Goal: Book appointment/travel/reservation

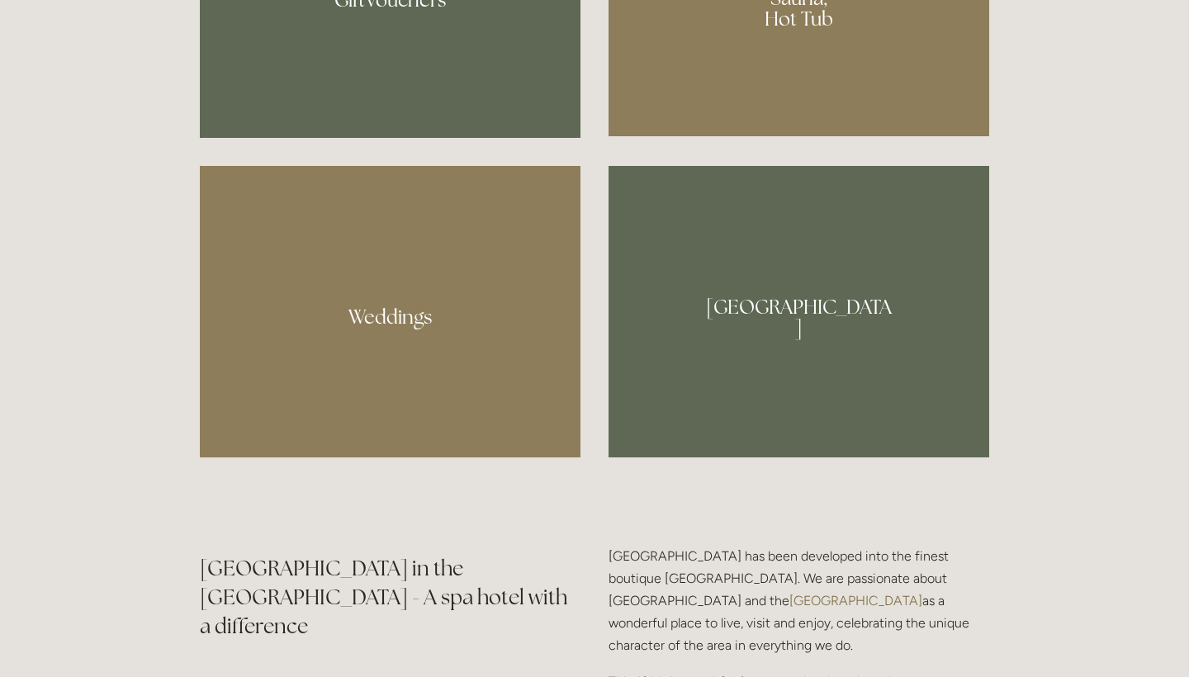
scroll to position [606, 0]
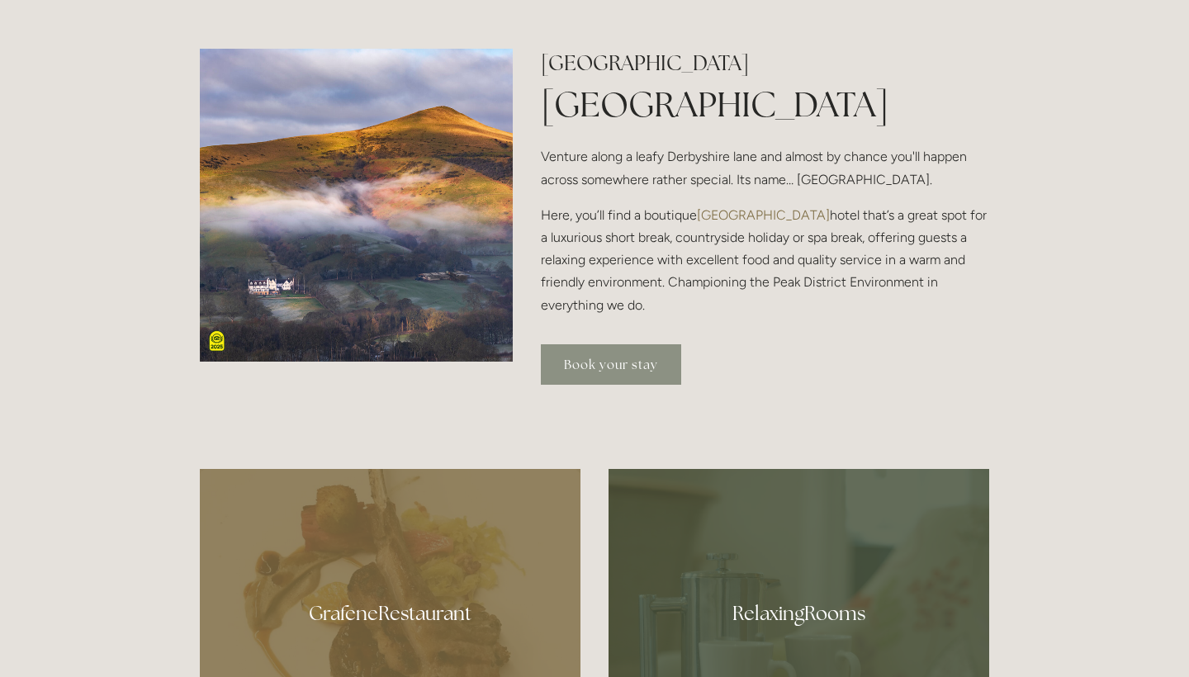
click at [618, 354] on link "Book your stay" at bounding box center [611, 364] width 140 height 40
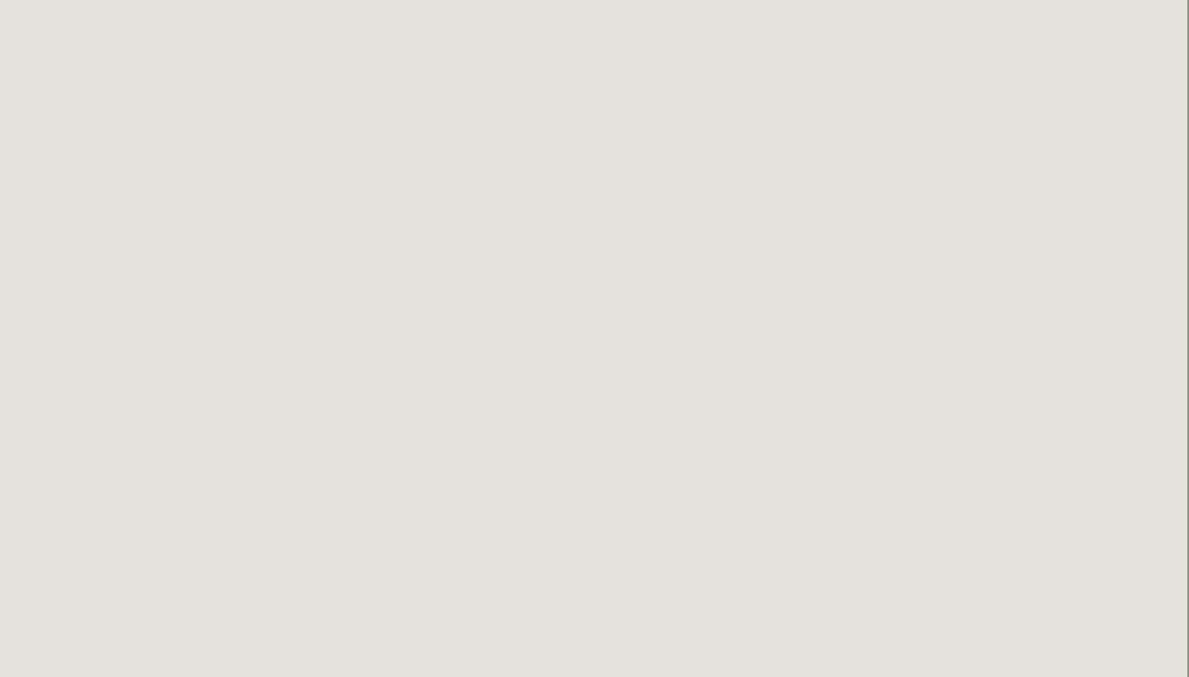
scroll to position [871, 2]
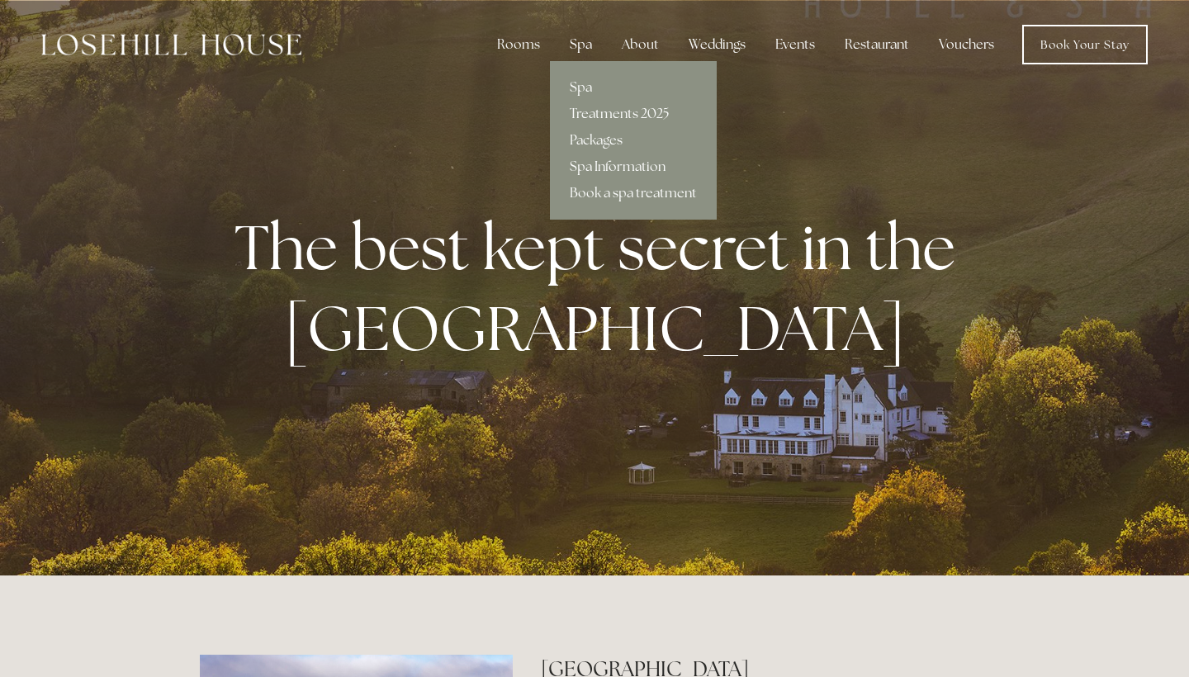
click at [584, 45] on div "Spa" at bounding box center [580, 44] width 49 height 33
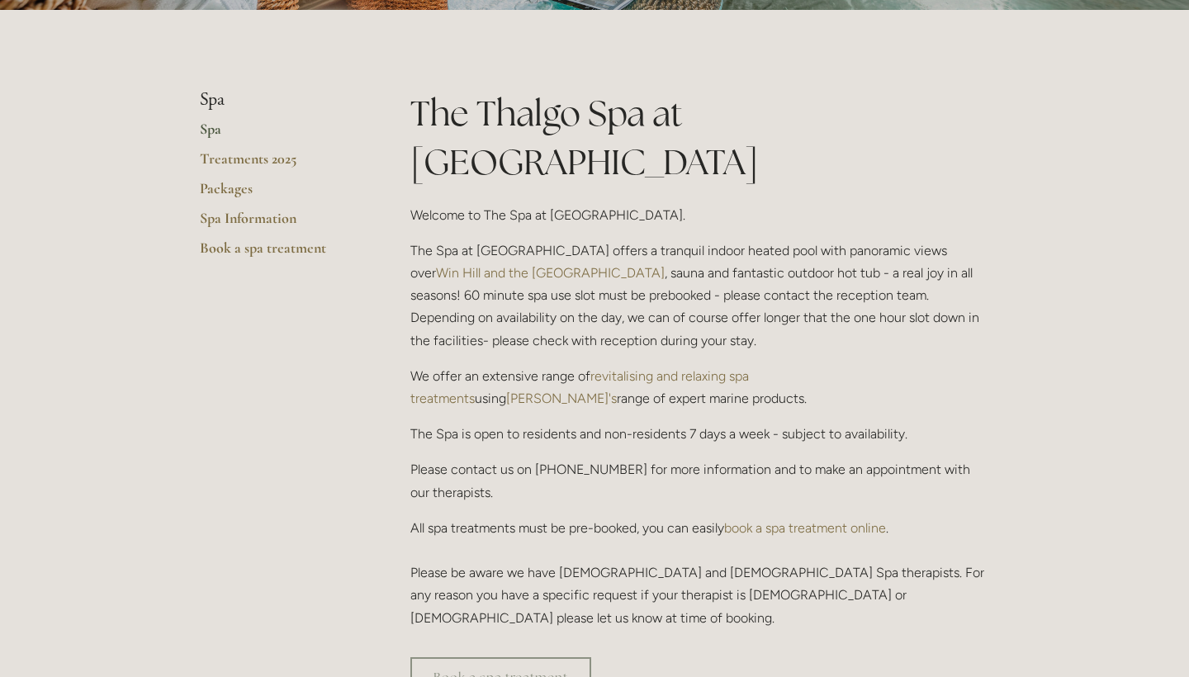
scroll to position [340, 0]
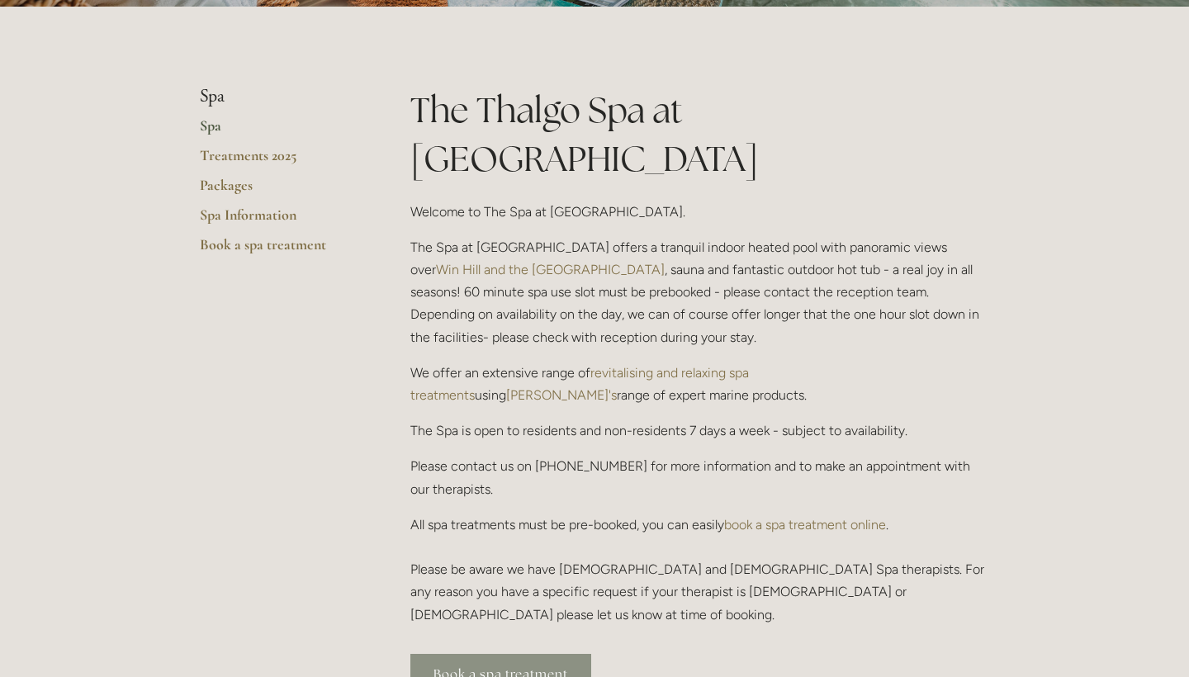
click at [575, 654] on link "Book a spa treatment" at bounding box center [500, 674] width 181 height 40
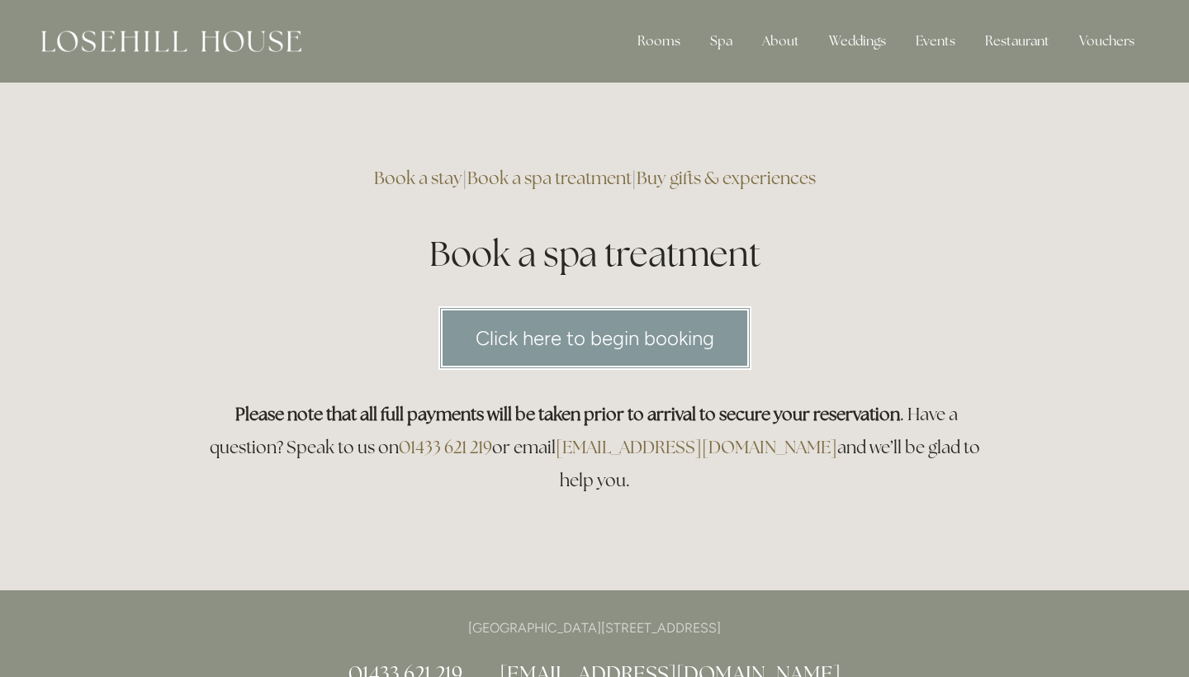
click at [618, 352] on link "Click here to begin booking" at bounding box center [594, 338] width 313 height 64
click at [424, 175] on link "Book a stay" at bounding box center [418, 178] width 88 height 22
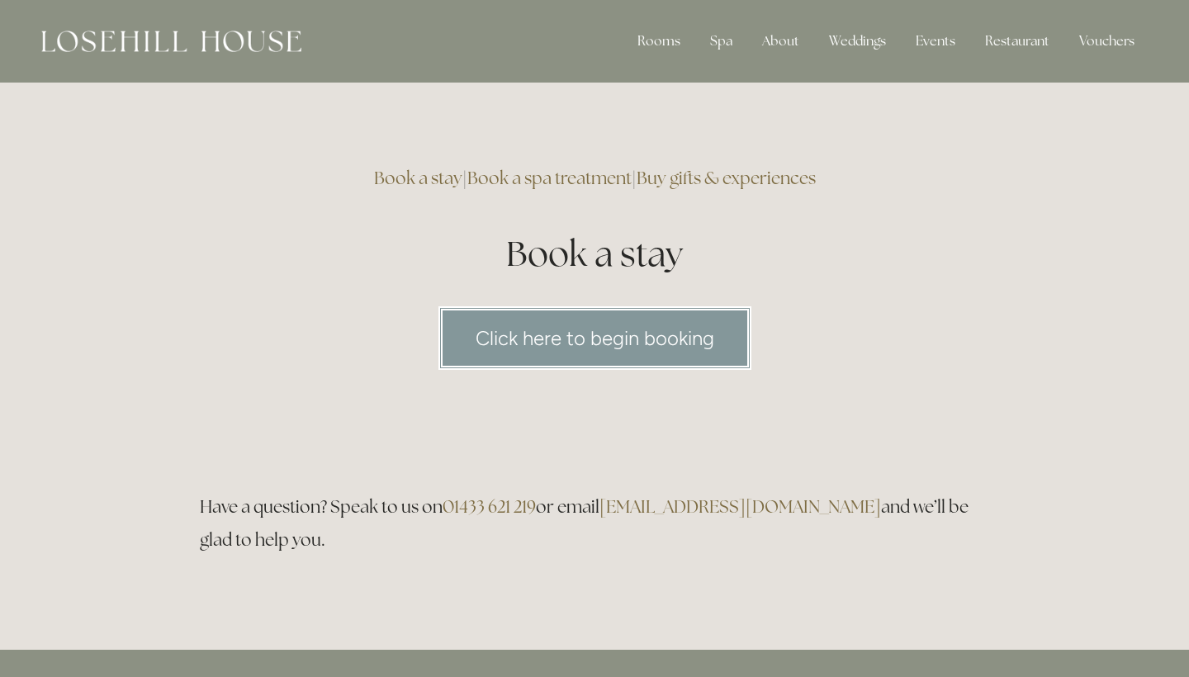
click at [550, 324] on link "Click here to begin booking" at bounding box center [594, 338] width 313 height 64
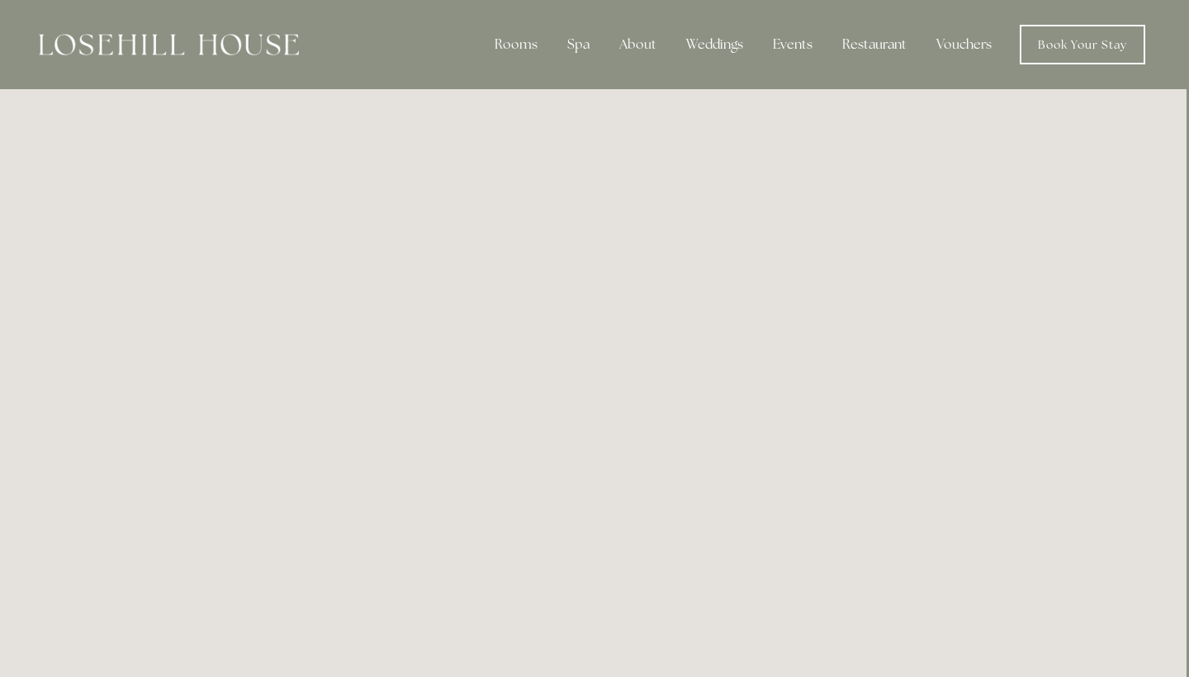
scroll to position [0, 2]
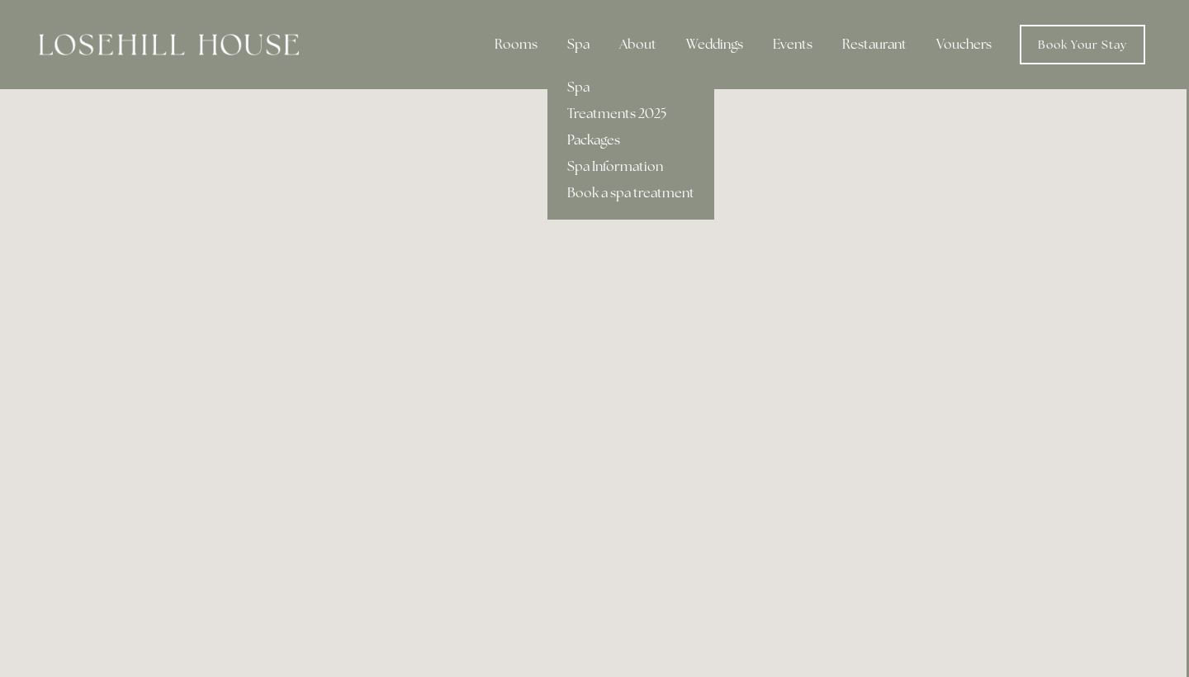
click at [613, 140] on link "Packages" at bounding box center [630, 140] width 167 height 26
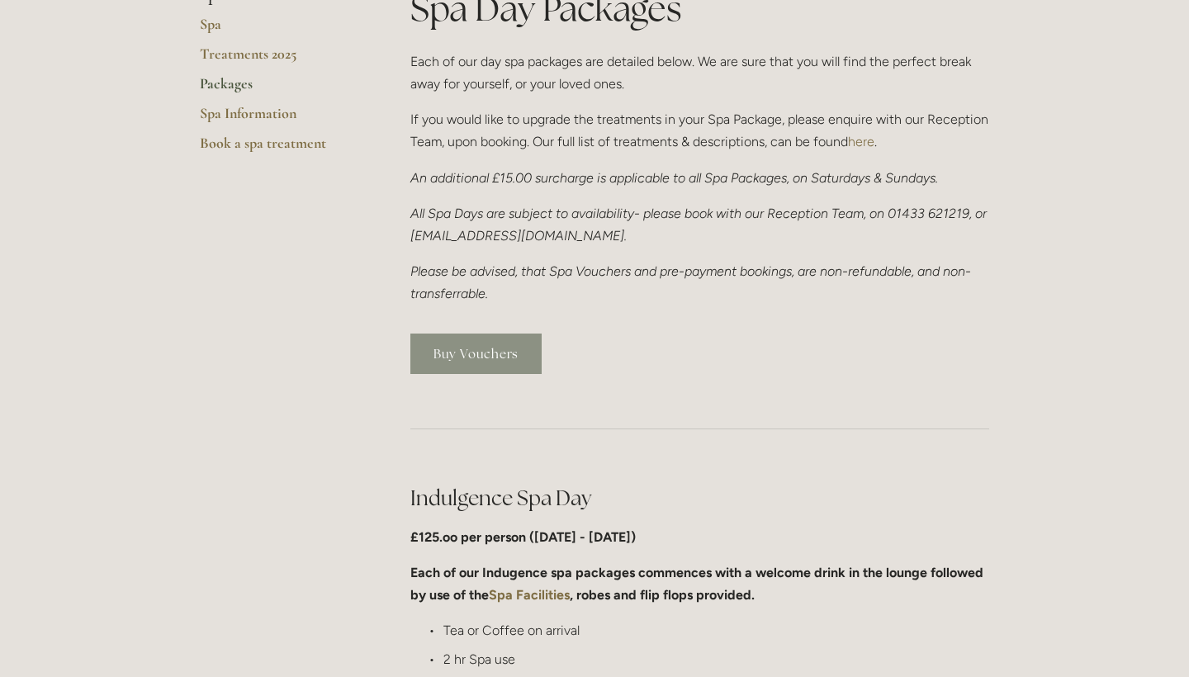
scroll to position [338, 0]
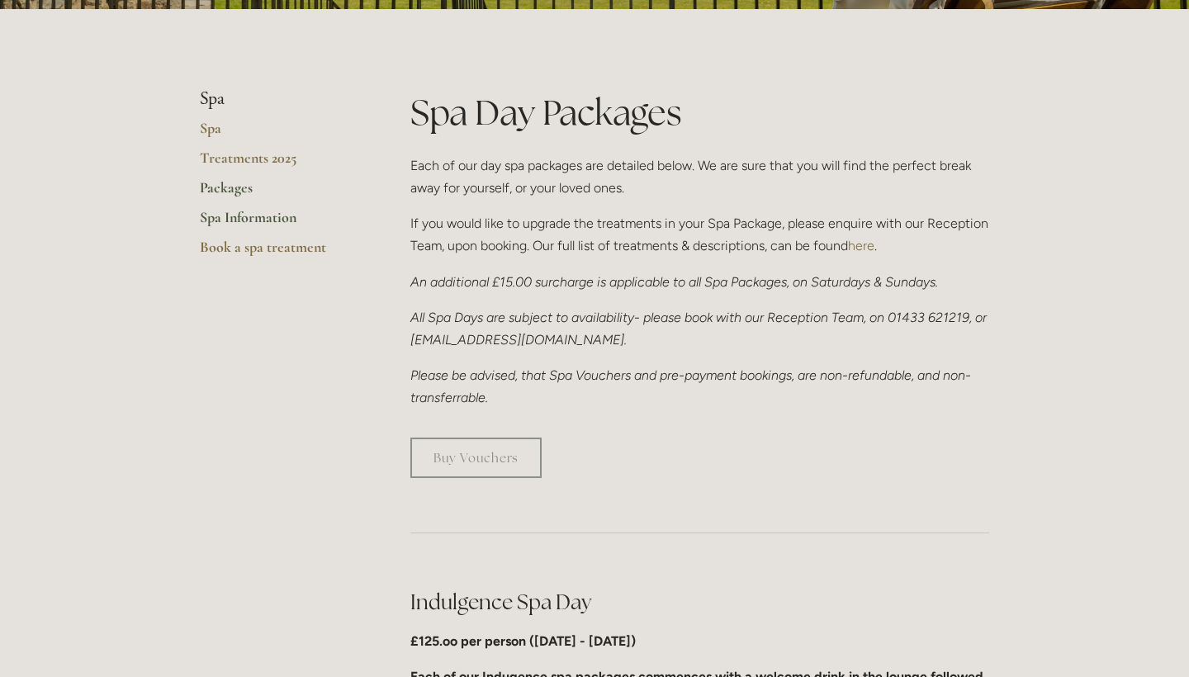
click at [261, 215] on link "Spa Information" at bounding box center [279, 223] width 158 height 30
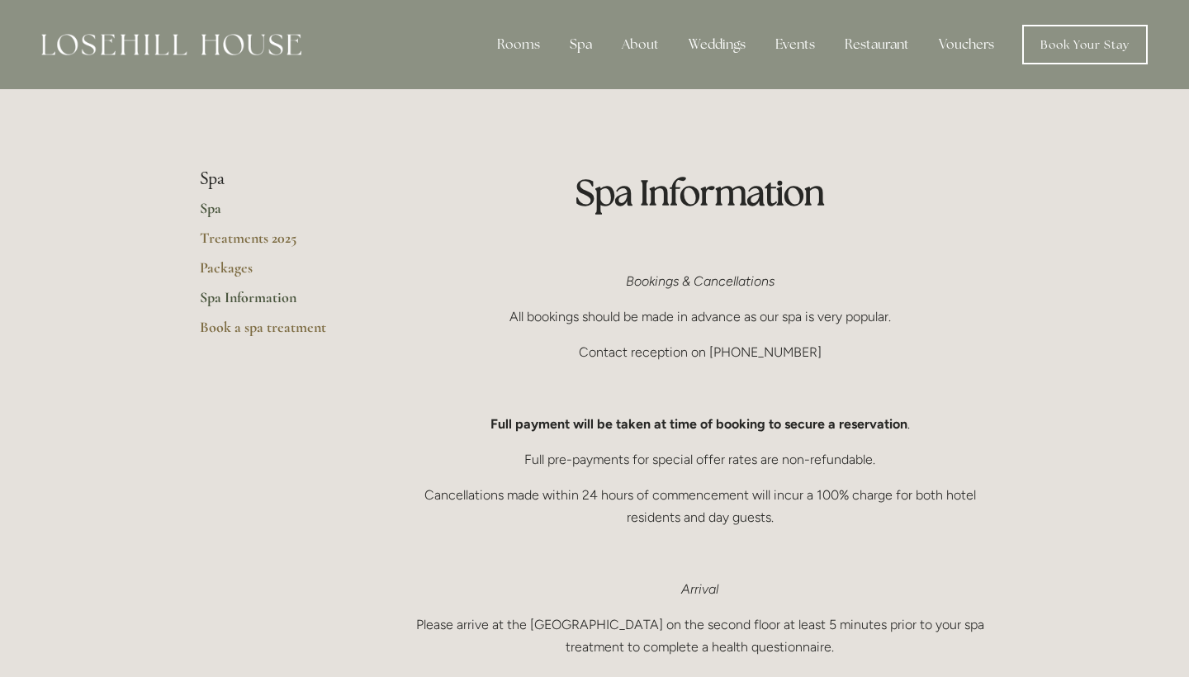
click at [214, 206] on link "Spa" at bounding box center [279, 214] width 158 height 30
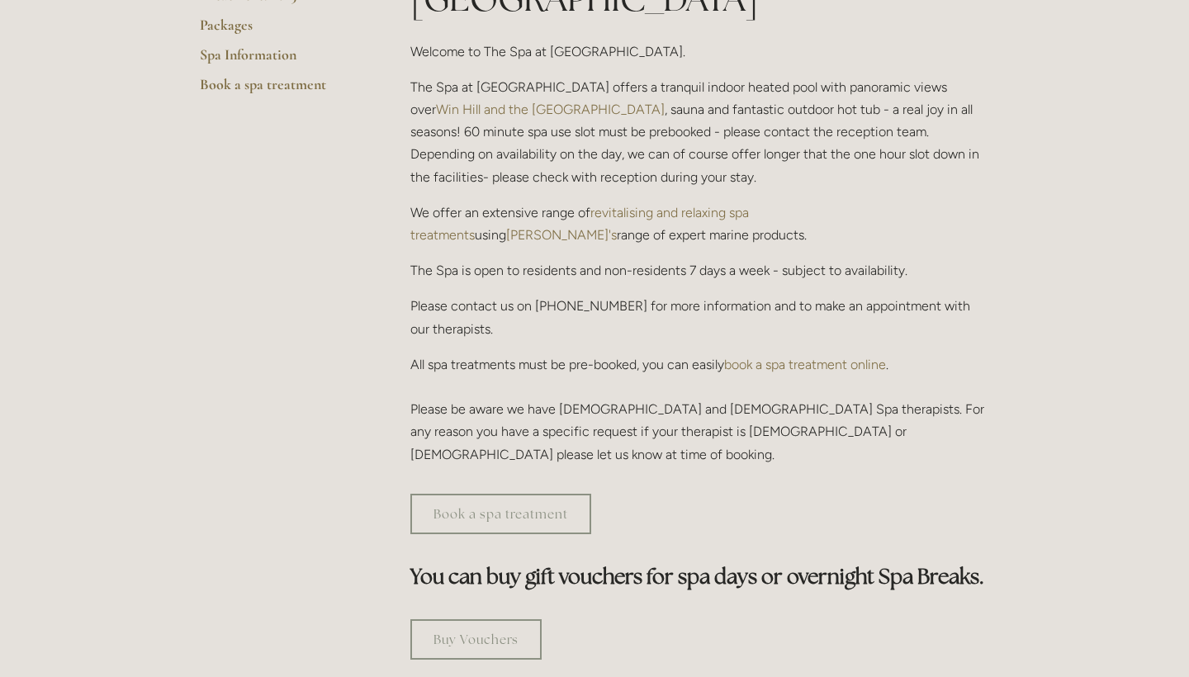
scroll to position [823, 0]
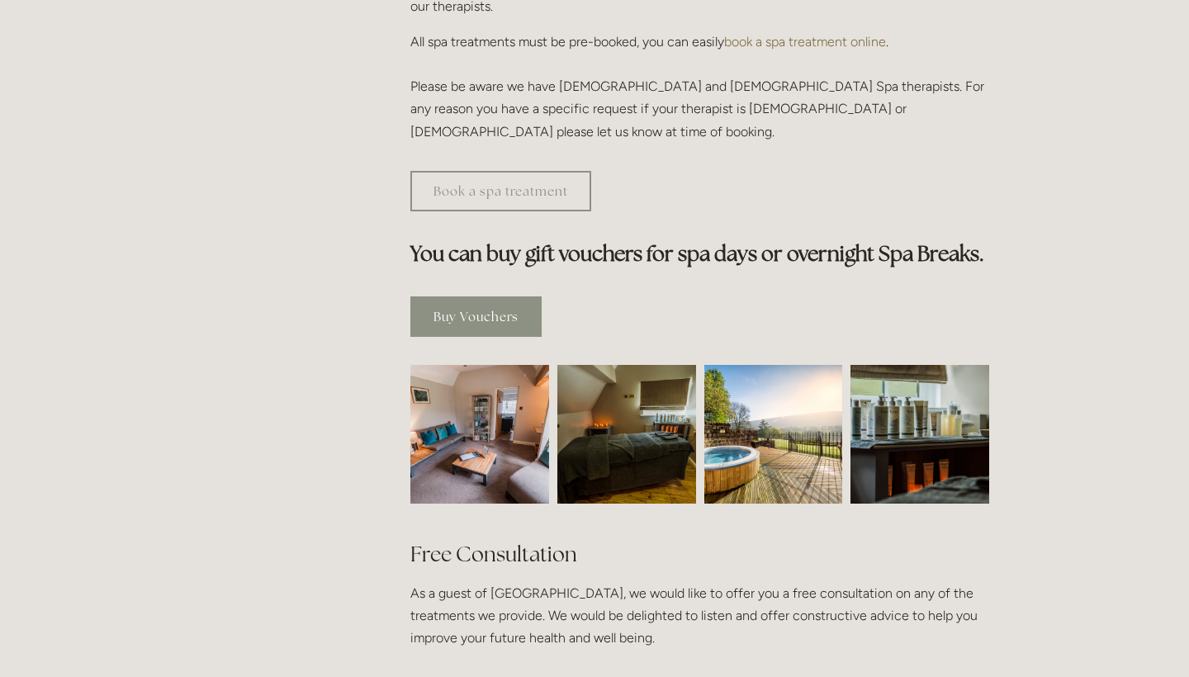
click at [489, 296] on link "Buy Vouchers" at bounding box center [475, 316] width 131 height 40
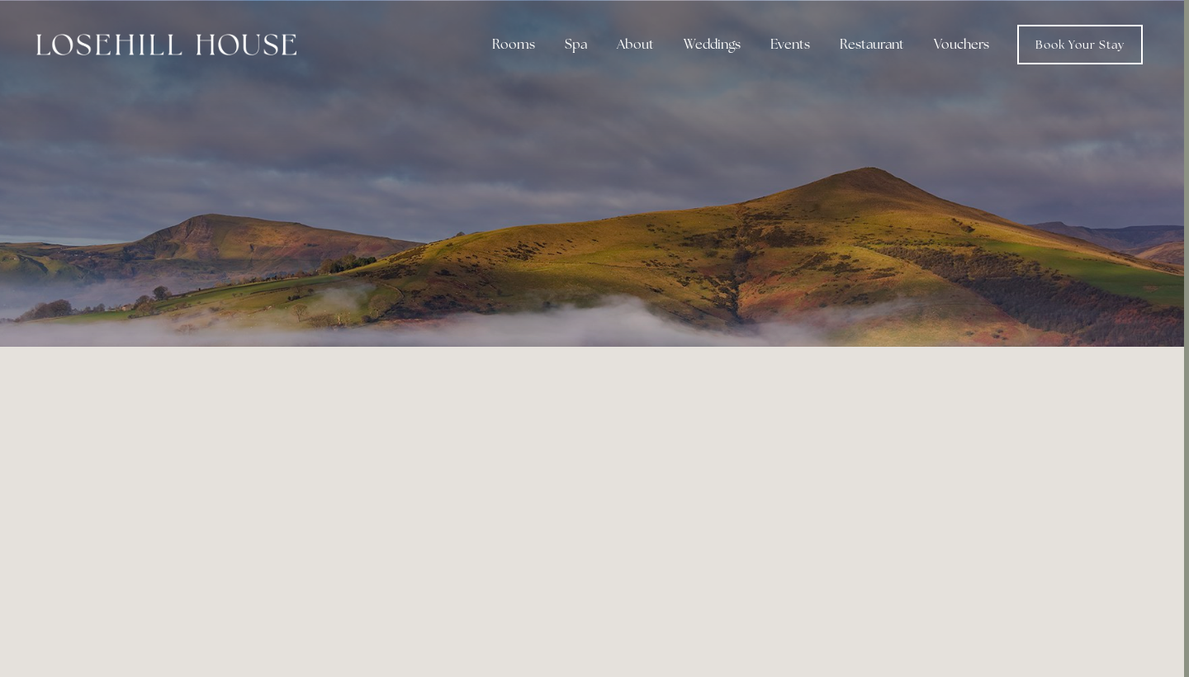
scroll to position [0, 5]
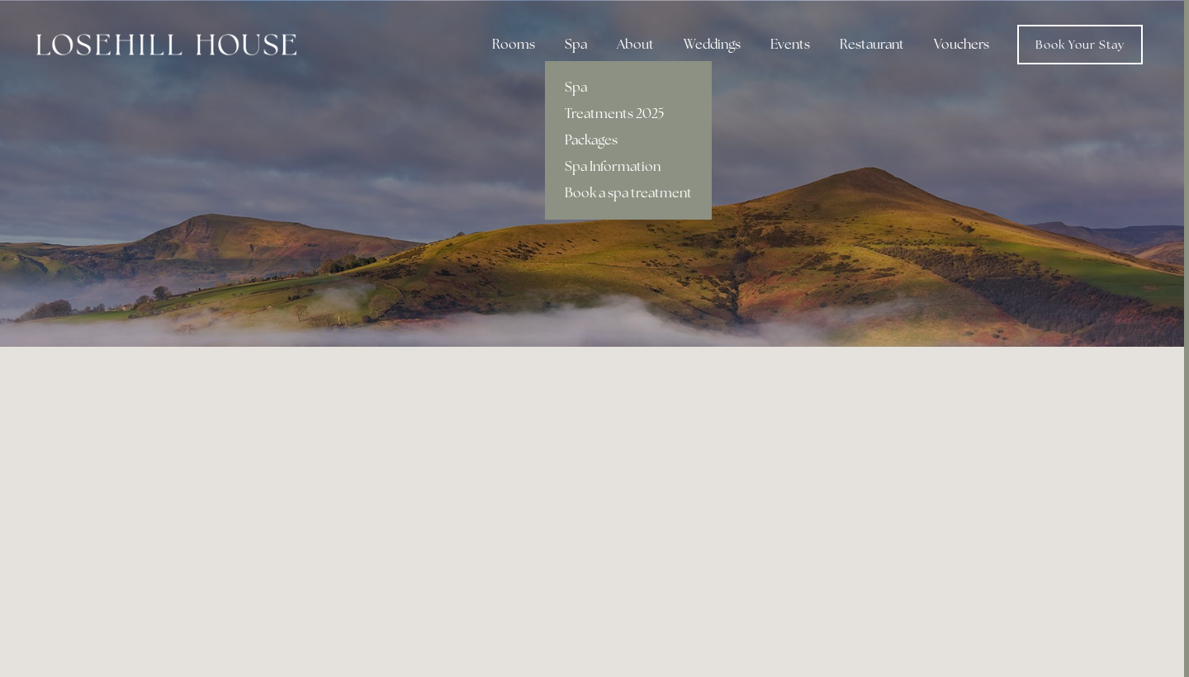
click at [595, 150] on link "Packages" at bounding box center [628, 140] width 167 height 26
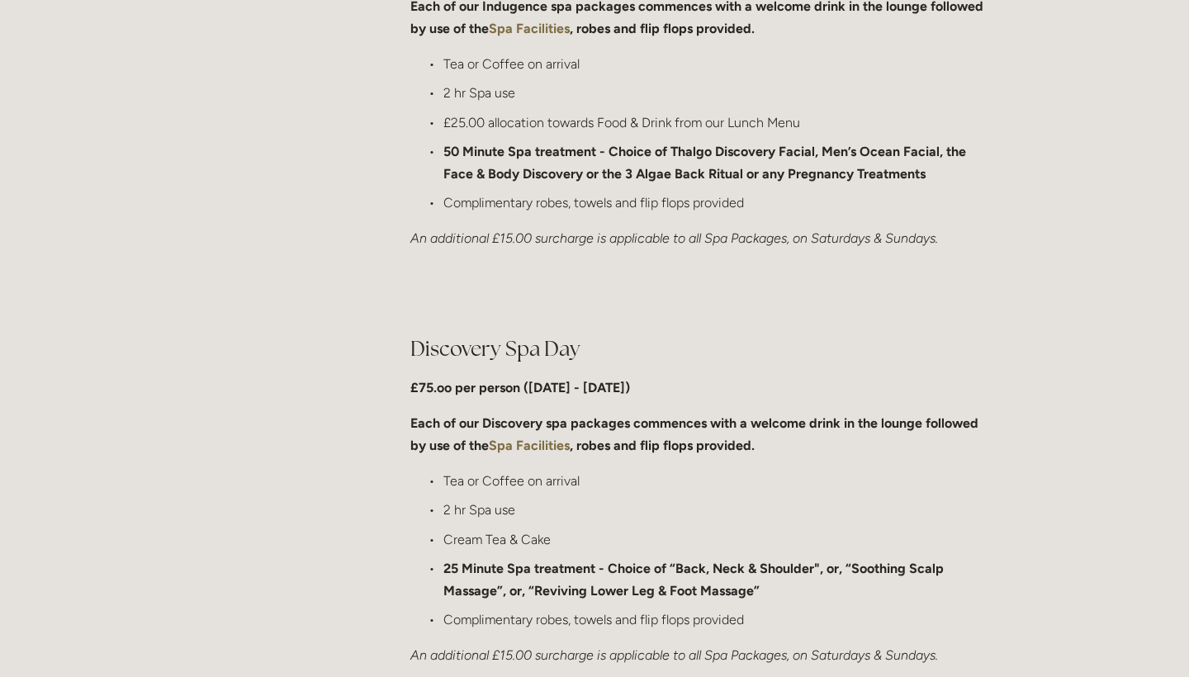
scroll to position [1112, 0]
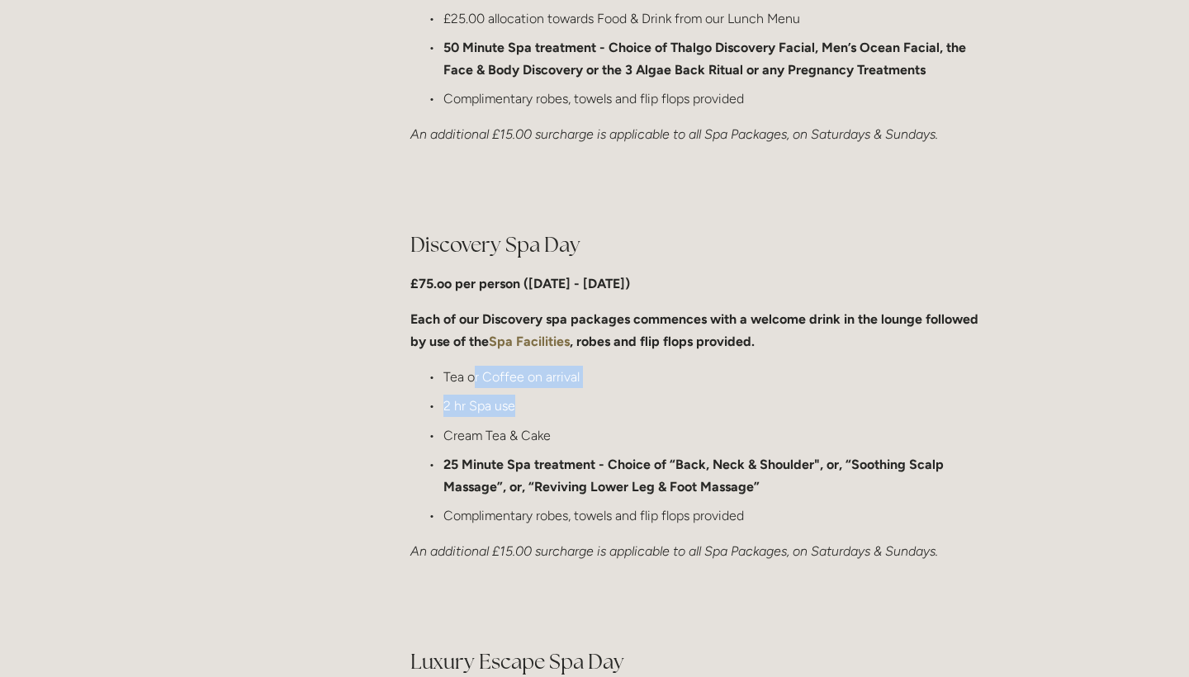
drag, startPoint x: 438, startPoint y: 364, endPoint x: 604, endPoint y: 391, distance: 168.2
click at [604, 395] on ul "Tea or Coffee on arrival 2 hr Spa use Cream Tea & Cake 25 Minute Spa treatment …" at bounding box center [699, 446] width 579 height 161
click at [624, 432] on p "Cream Tea & Cake" at bounding box center [716, 435] width 546 height 22
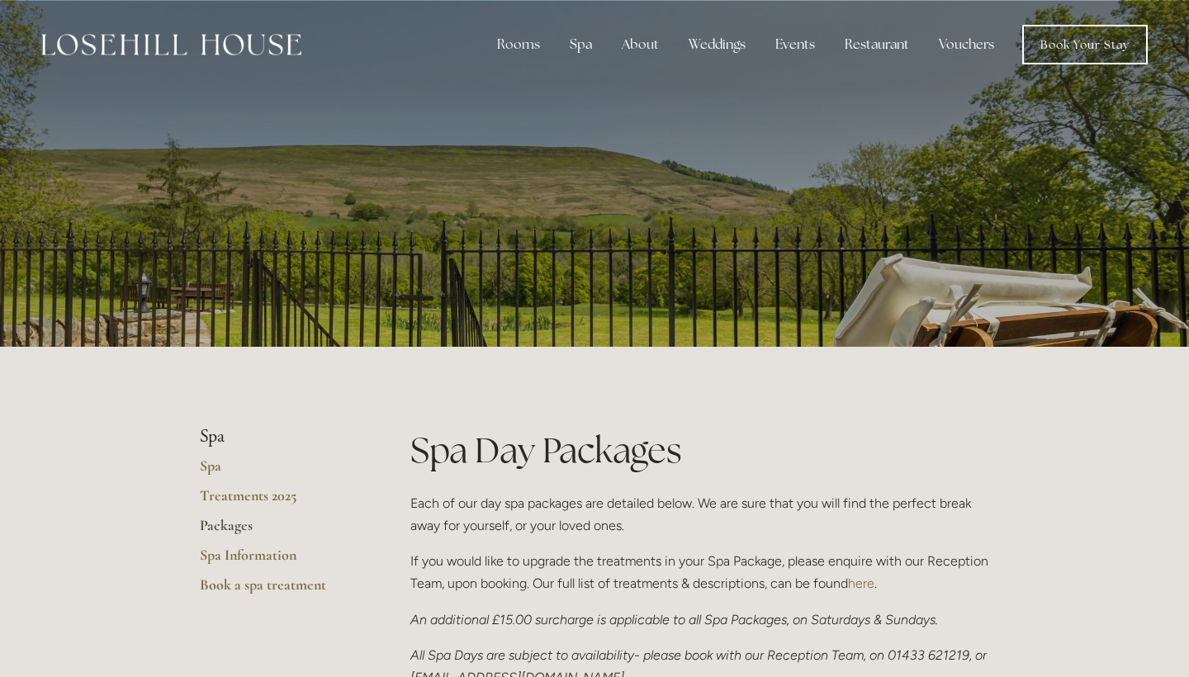
scroll to position [0, 0]
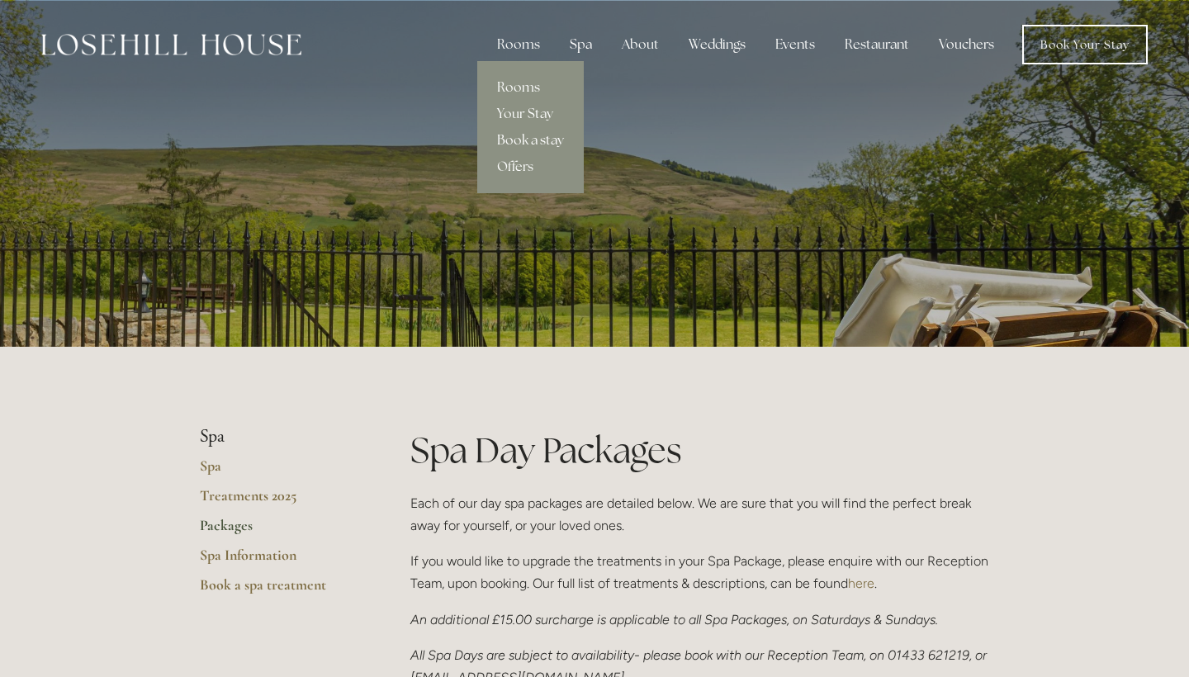
click at [526, 138] on link "Book a stay" at bounding box center [530, 140] width 106 height 26
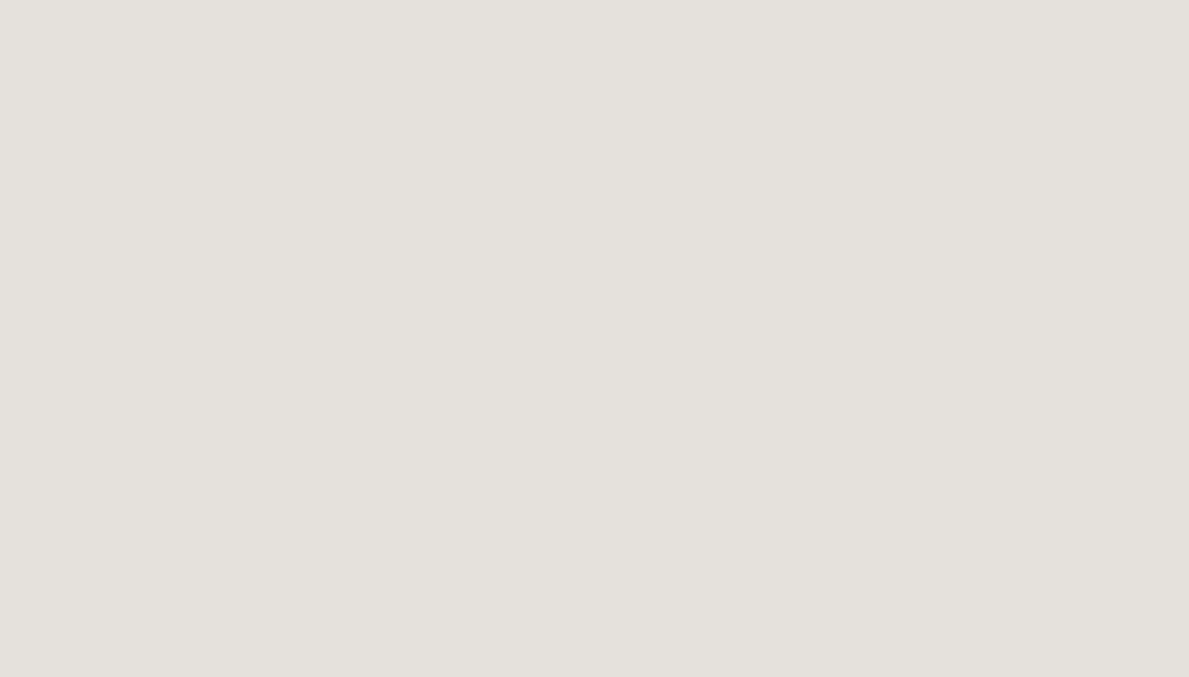
scroll to position [498, 0]
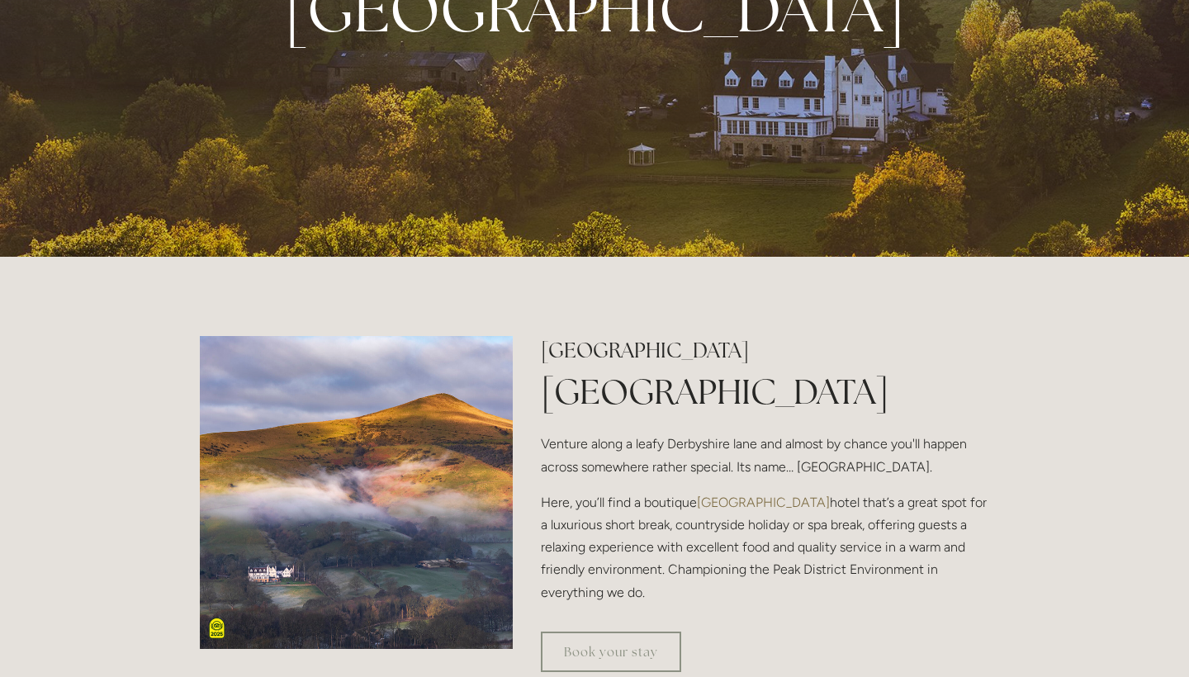
scroll to position [356, 0]
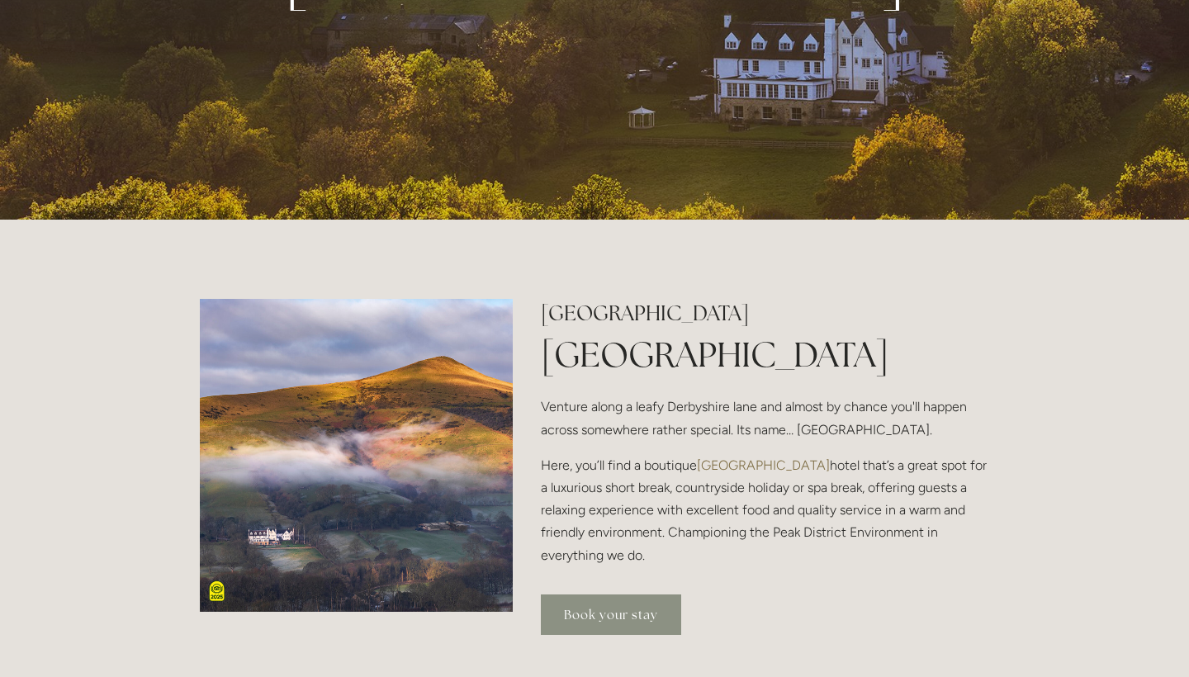
click at [594, 609] on link "Book your stay" at bounding box center [611, 614] width 140 height 40
